Goal: Check status: Check status

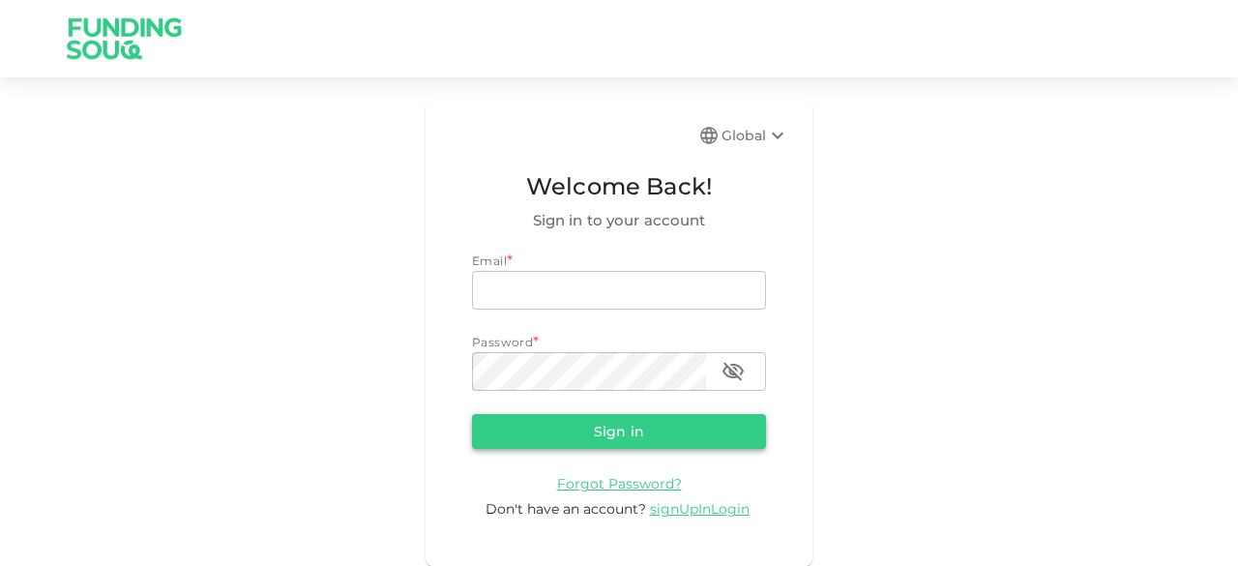
type input "[EMAIL_ADDRESS][DOMAIN_NAME]"
click at [675, 432] on button "Sign in" at bounding box center [619, 431] width 294 height 35
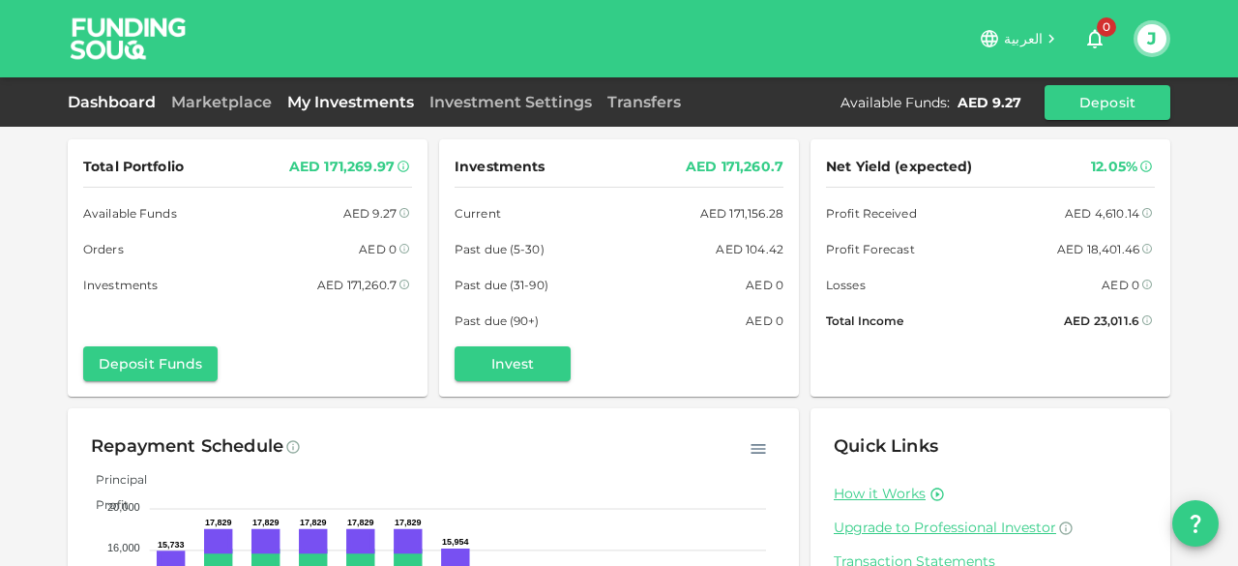
click at [341, 104] on link "My Investments" at bounding box center [351, 102] width 142 height 18
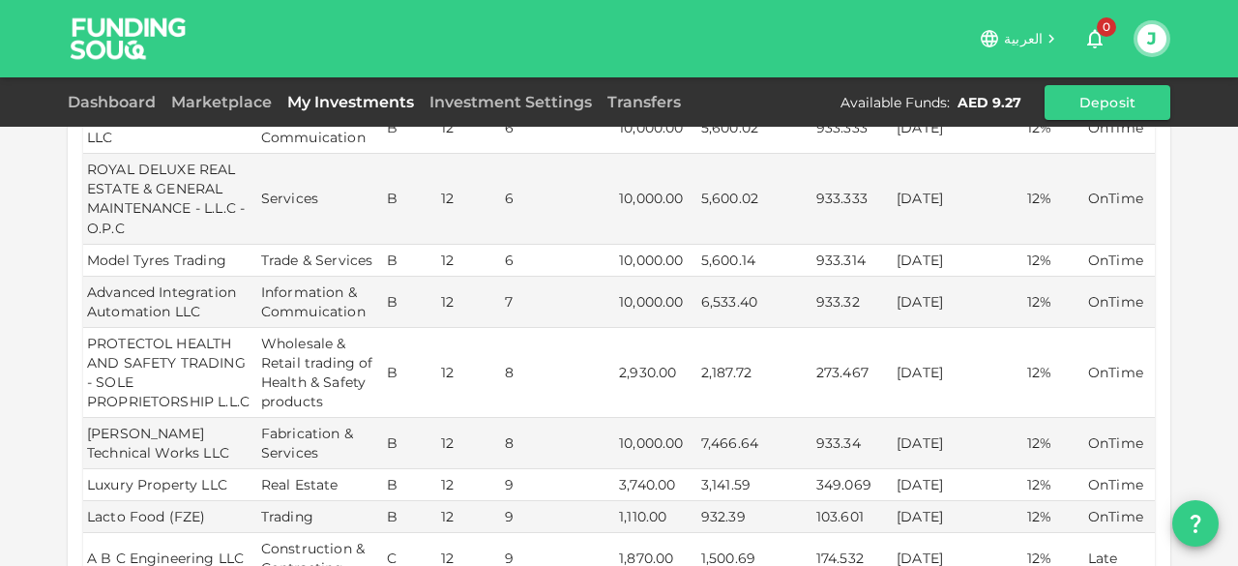
scroll to position [484, 0]
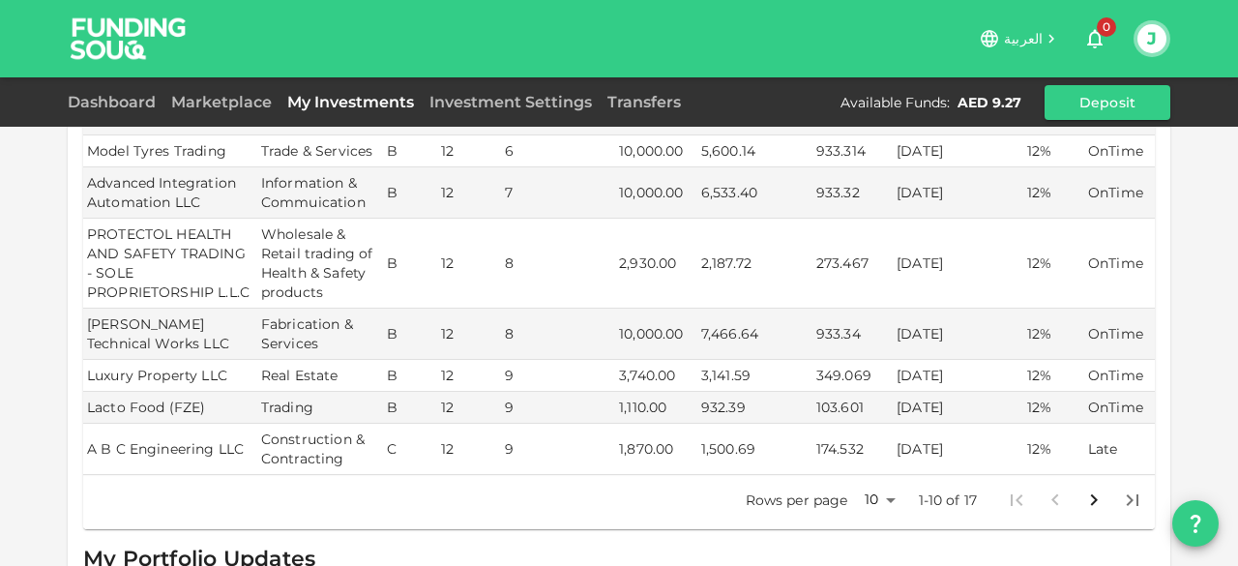
click at [1086, 489] on icon "Go to next page" at bounding box center [1094, 500] width 23 height 23
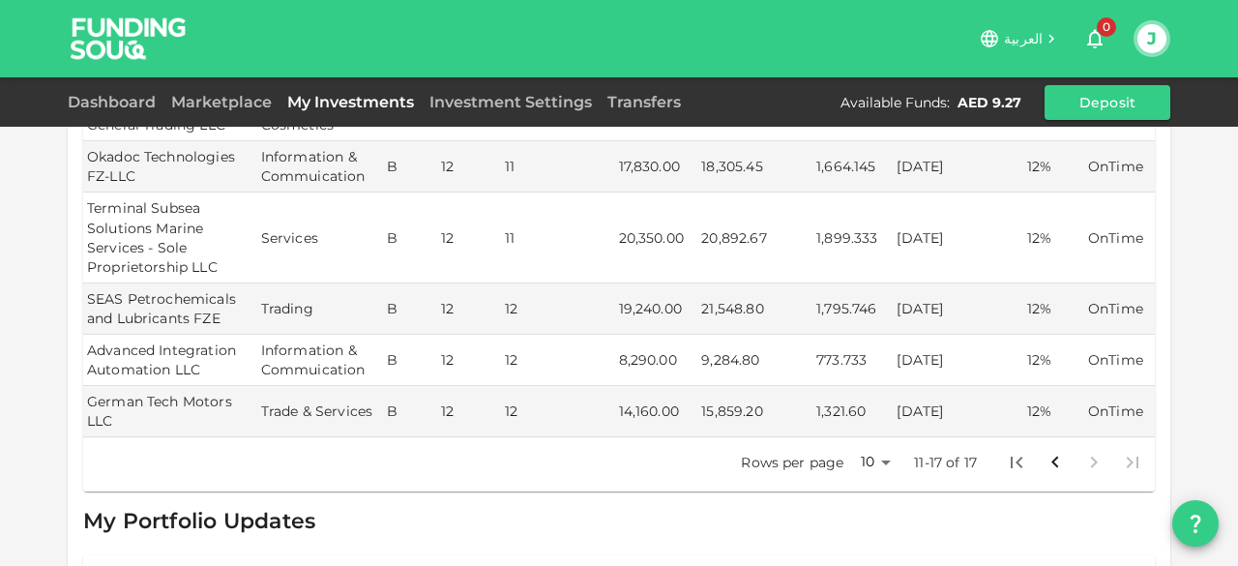
scroll to position [0, 0]
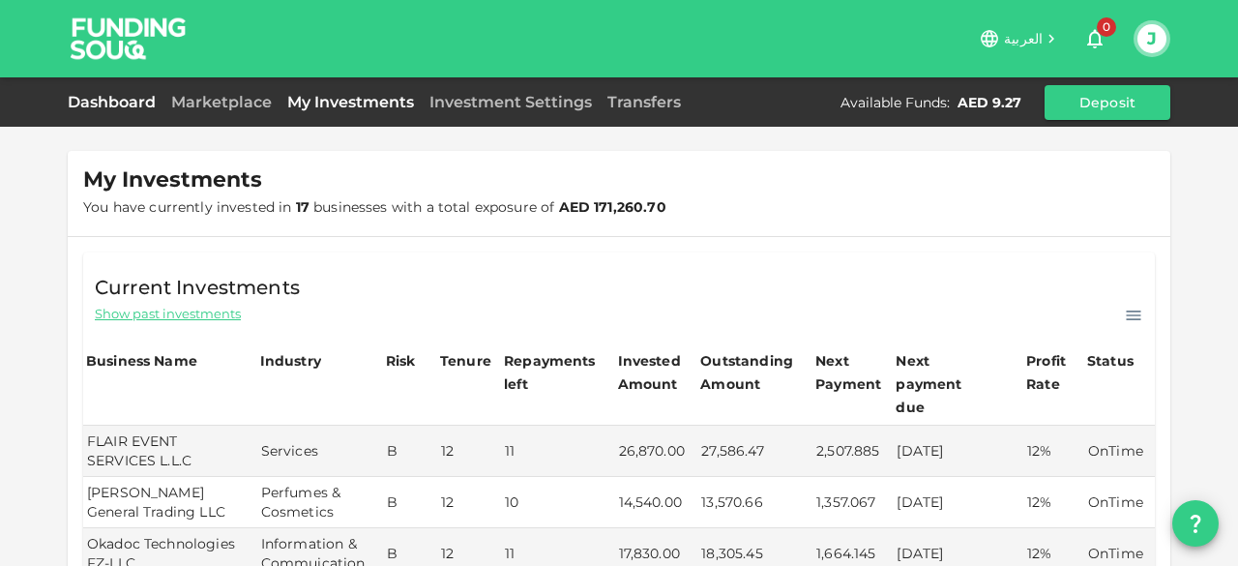
click at [122, 102] on link "Dashboard" at bounding box center [116, 102] width 96 height 18
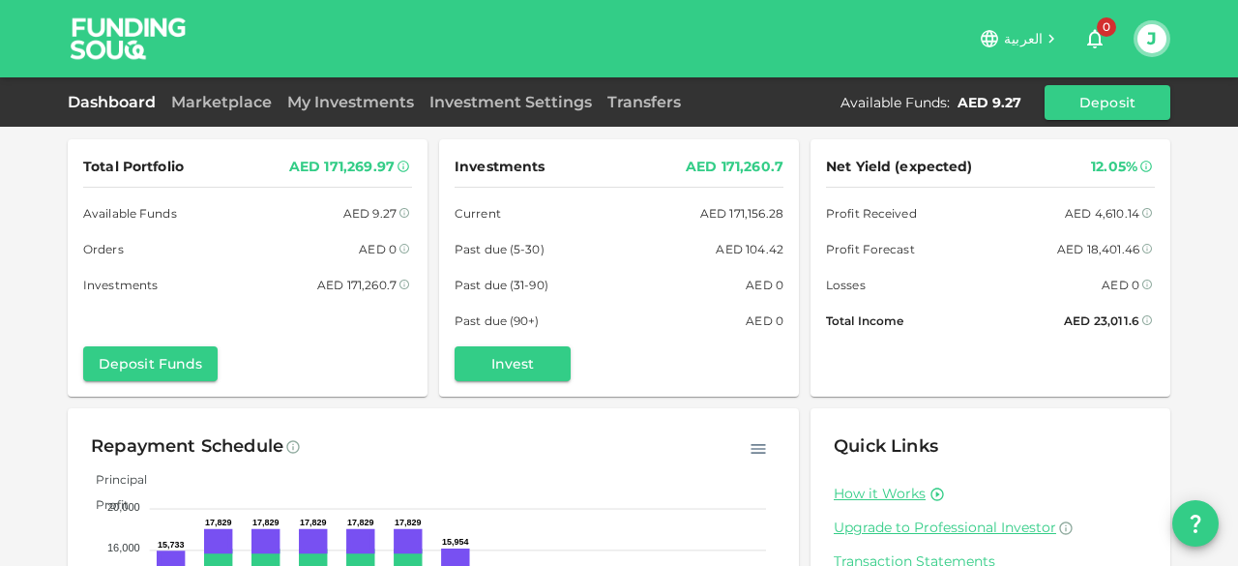
click at [126, 101] on link "Dashboard" at bounding box center [116, 102] width 96 height 18
click at [223, 105] on link "Marketplace" at bounding box center [222, 102] width 116 height 18
